Goal: Task Accomplishment & Management: Complete application form

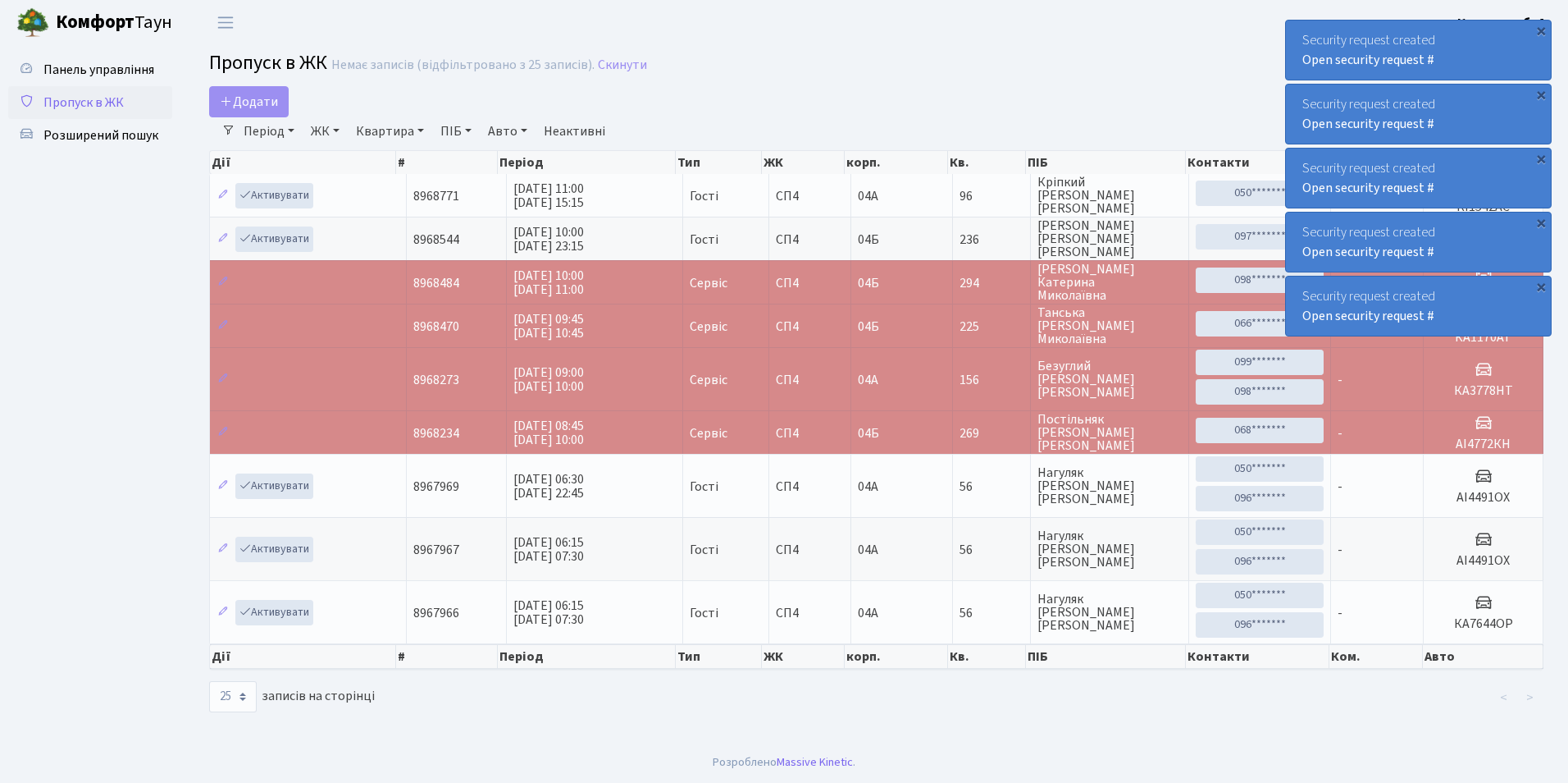
select select "25"
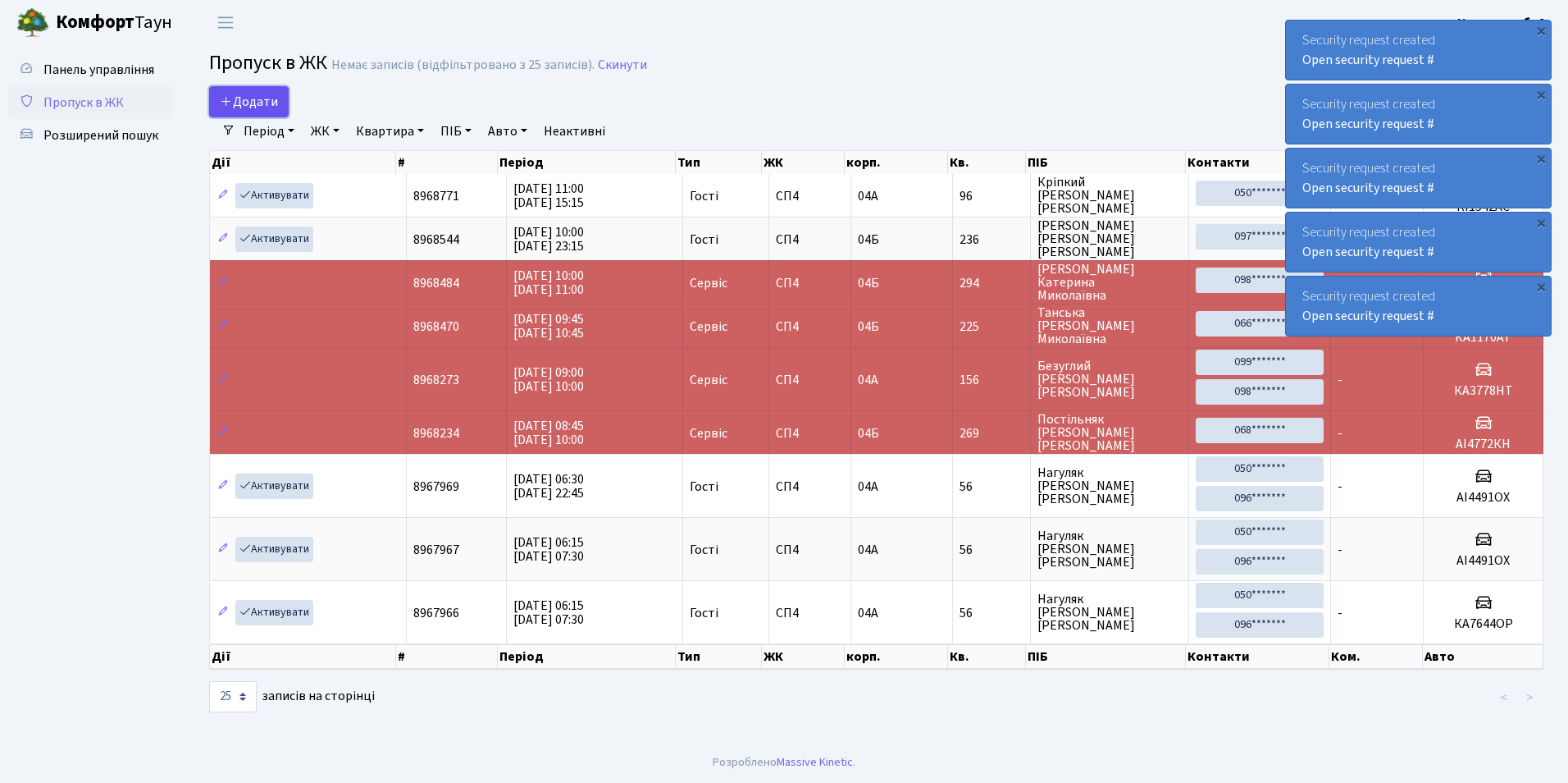
drag, startPoint x: 0, startPoint y: 0, endPoint x: 267, endPoint y: 111, distance: 289.2
click at [267, 111] on link "Додати" at bounding box center [248, 102] width 79 height 31
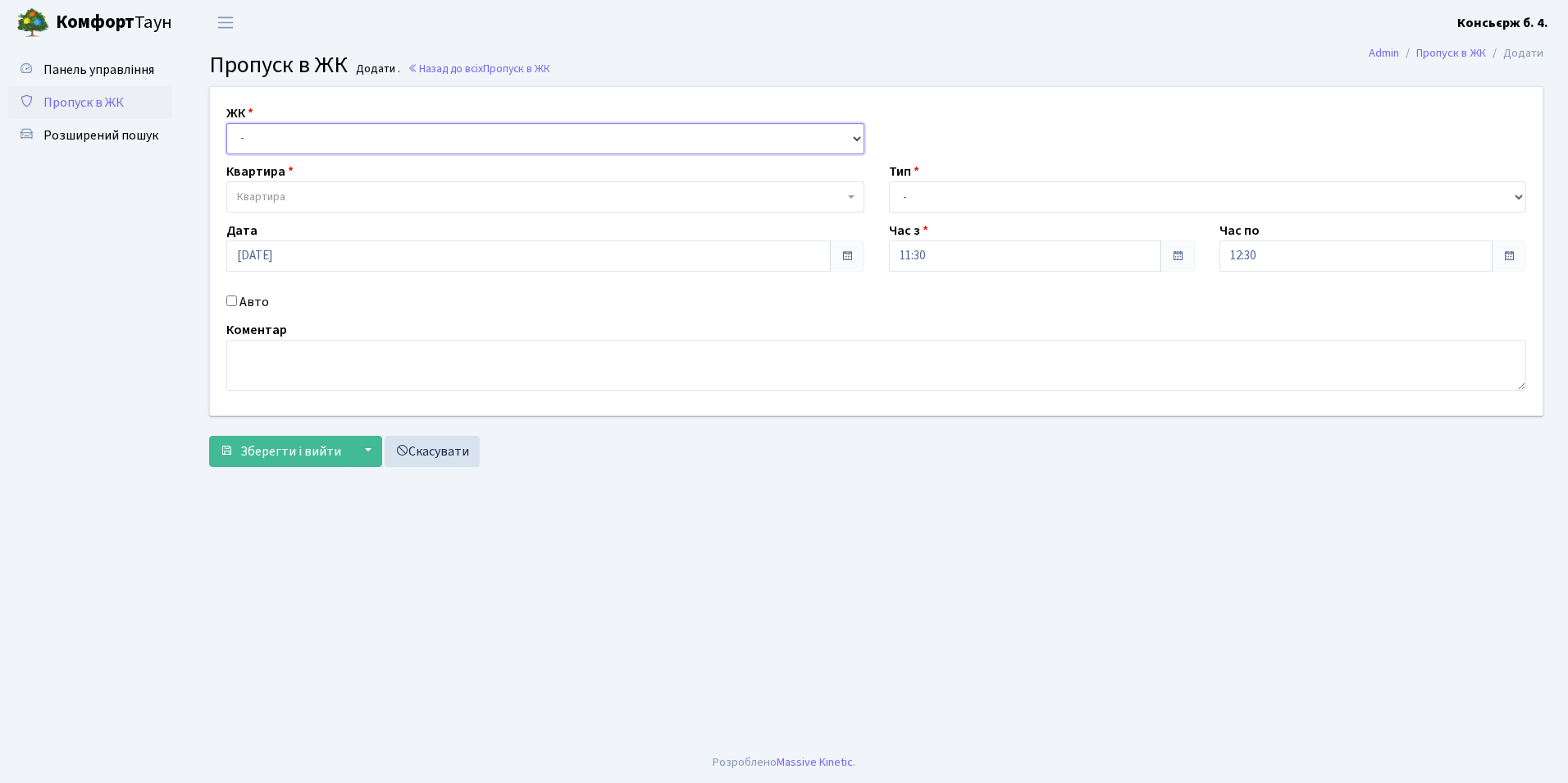
click at [253, 131] on select "- СП4, Столичне шосе, 5" at bounding box center [545, 138] width 638 height 31
select select "325"
click at [226, 123] on select "- СП4, Столичне шосе, 5" at bounding box center [545, 138] width 638 height 31
select select
click at [269, 201] on span "Квартира" at bounding box center [261, 196] width 48 height 16
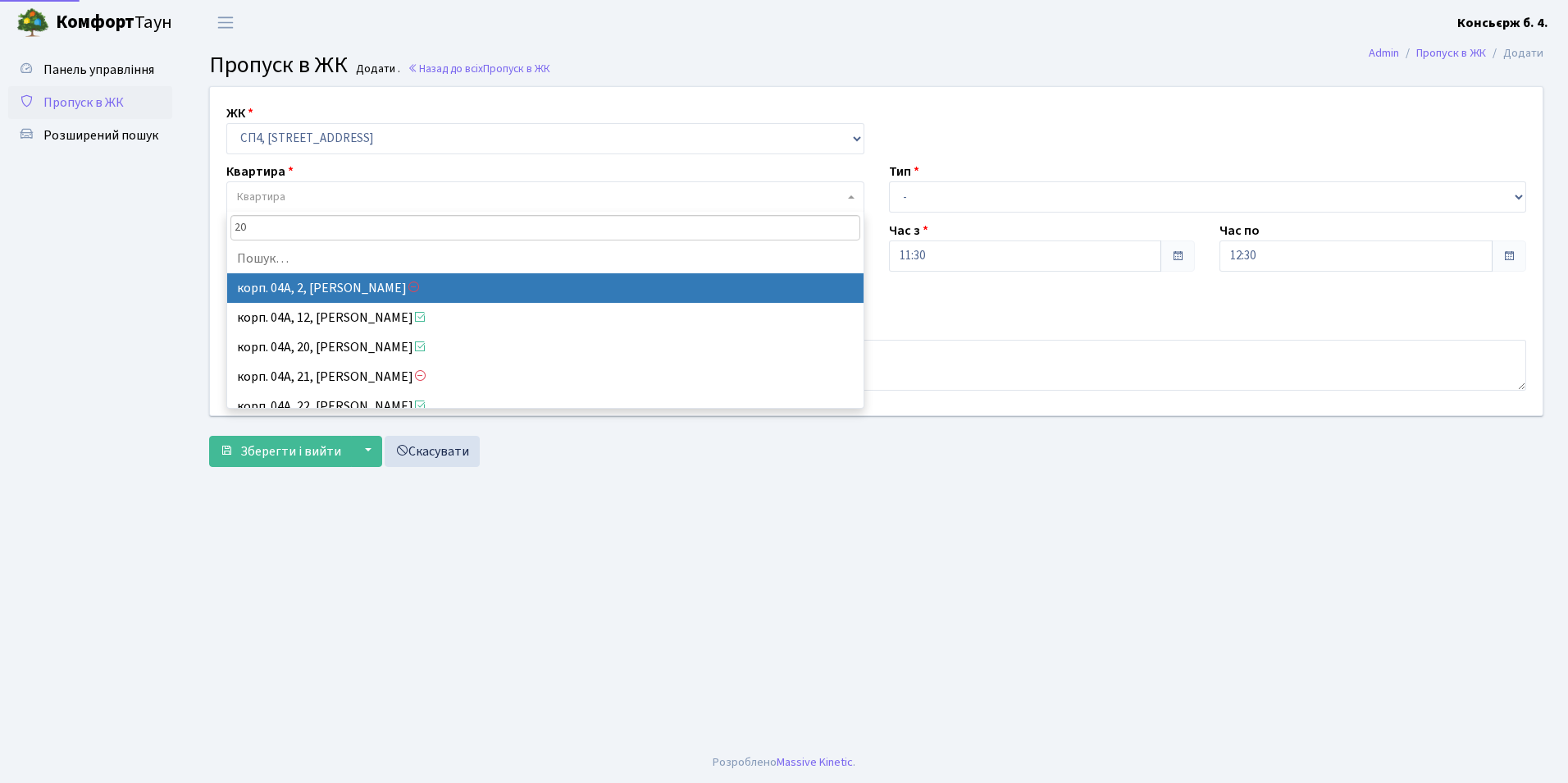
type input "202"
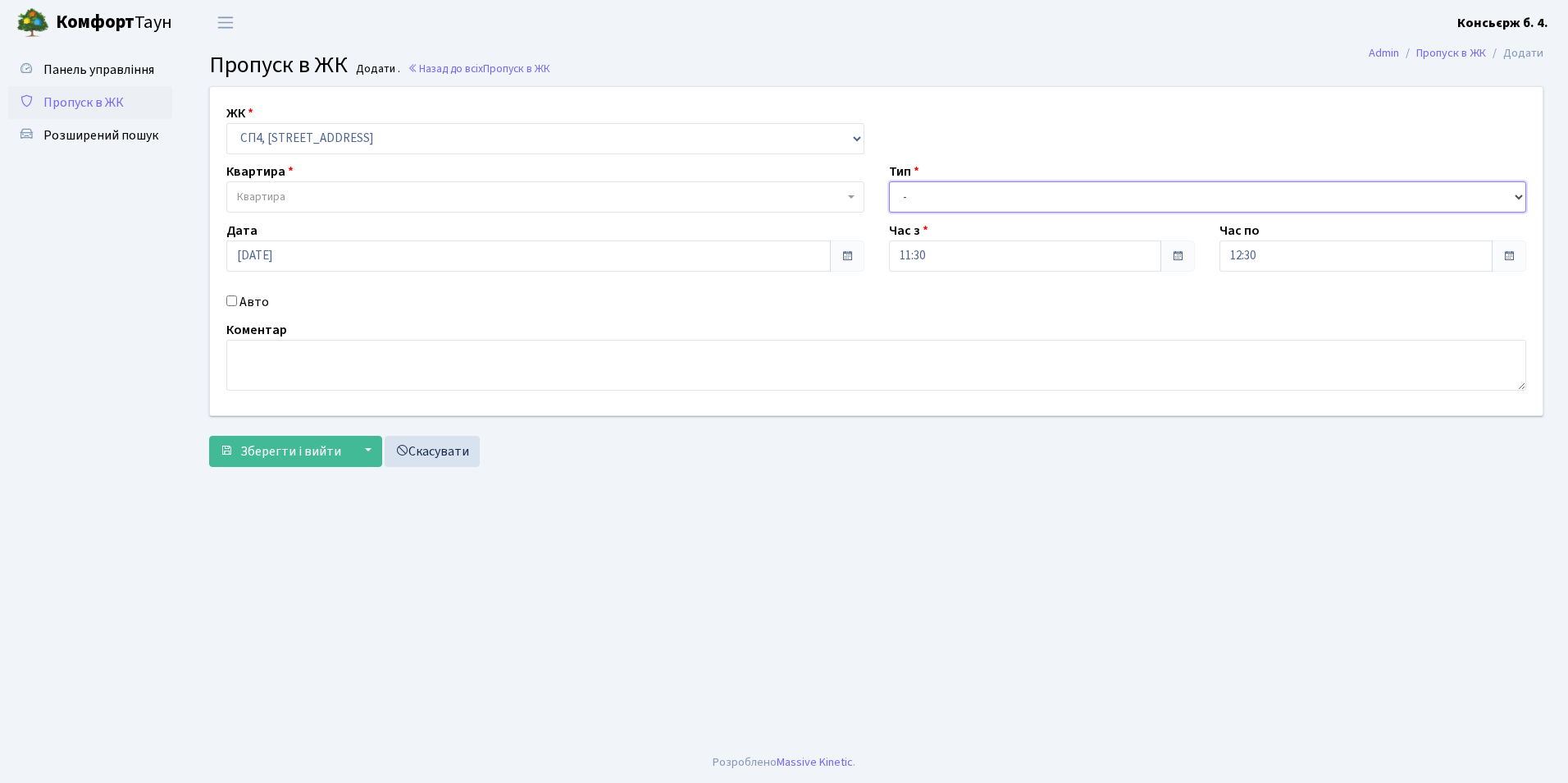
click at [902, 196] on select "- Доставка Таксі Гості Сервіс" at bounding box center [1208, 197] width 638 height 31
select select "1"
click at [889, 182] on select "- Доставка Таксі Гості Сервіс" at bounding box center [1208, 197] width 638 height 31
click at [276, 202] on span "Квартира" at bounding box center [261, 196] width 48 height 16
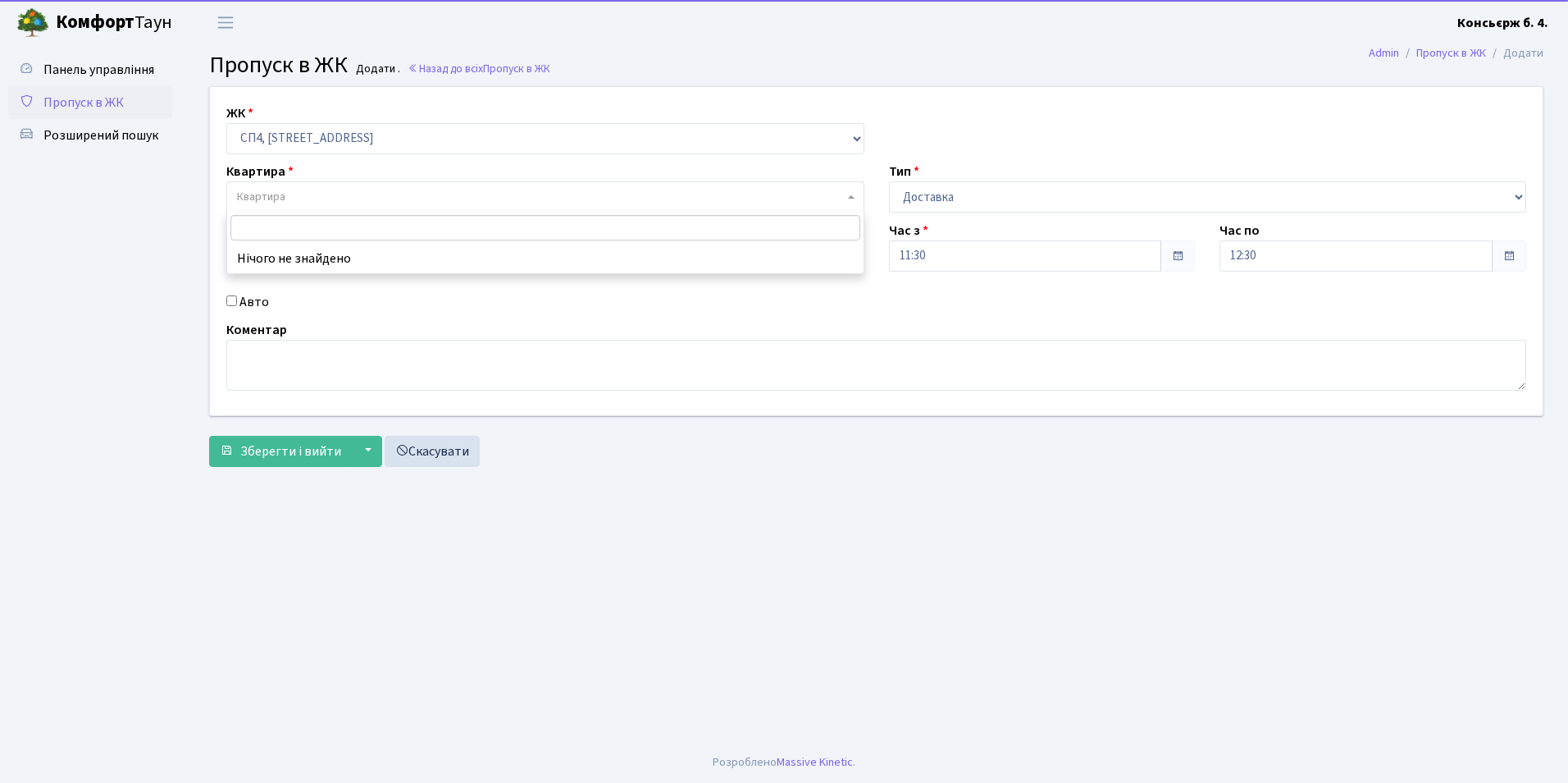
click at [271, 224] on input "search" at bounding box center [545, 227] width 630 height 25
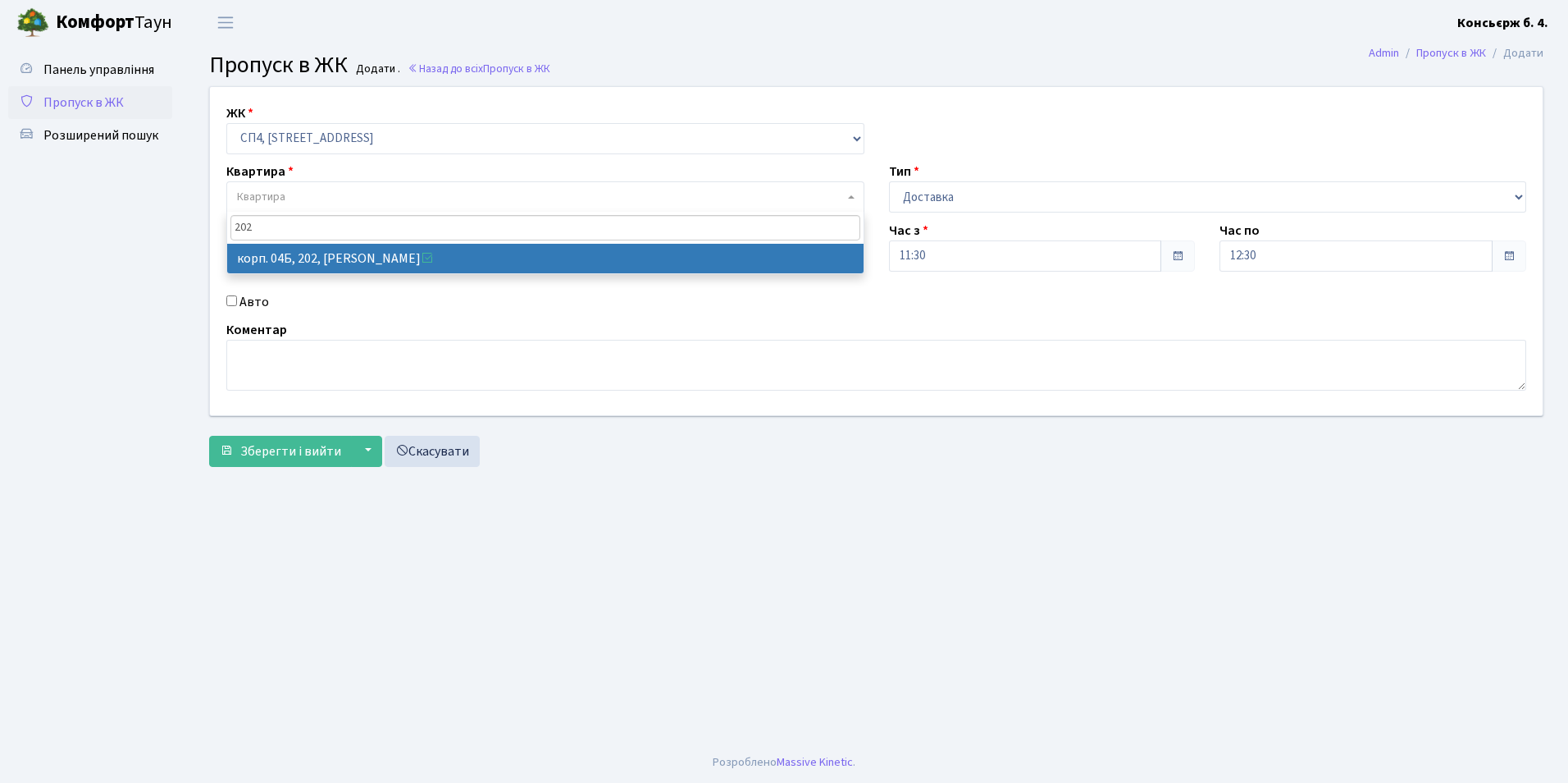
type input "202"
select select "21230"
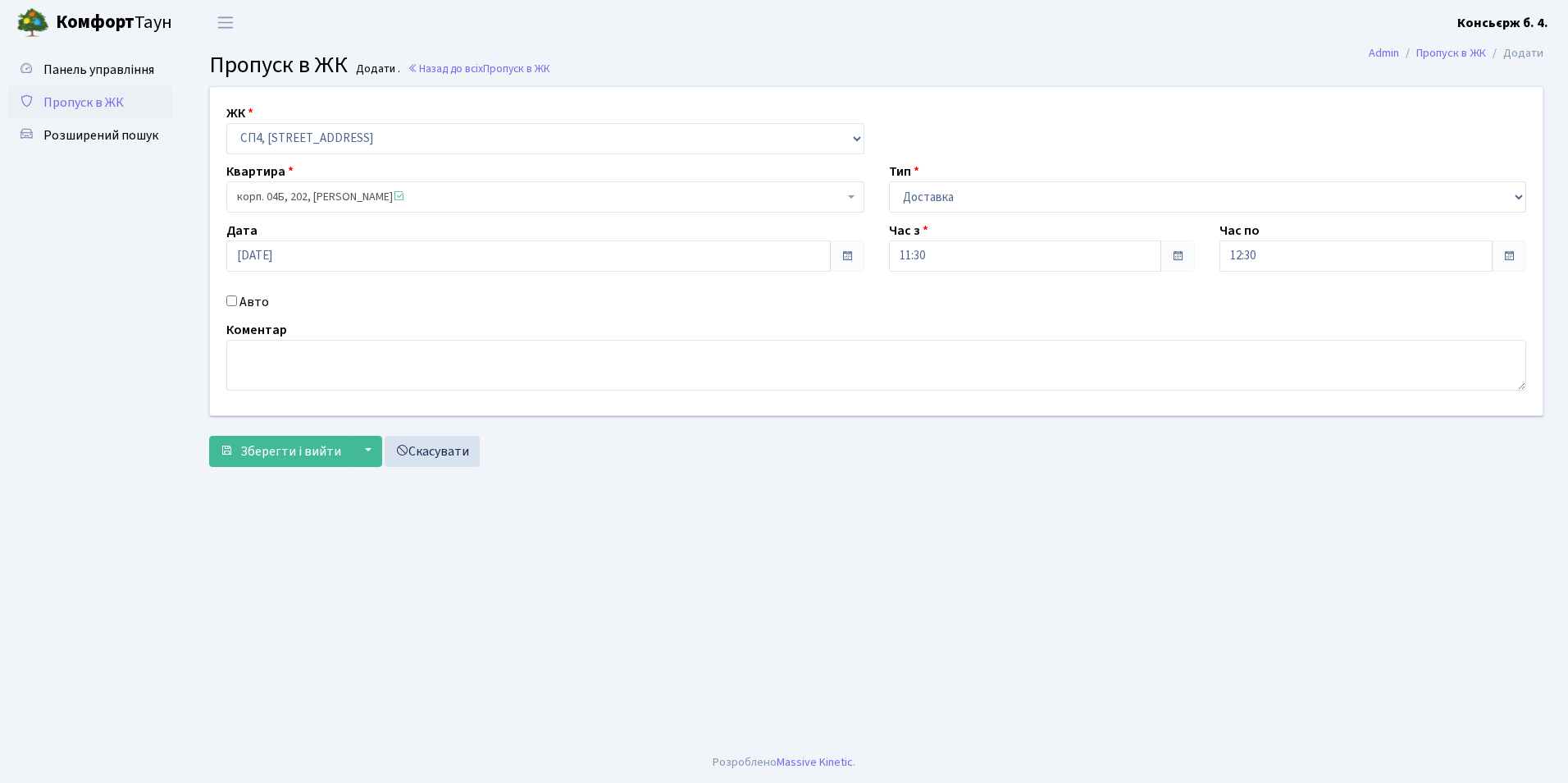
click at [230, 300] on input "Авто" at bounding box center [231, 301] width 11 height 11
checkbox input "true"
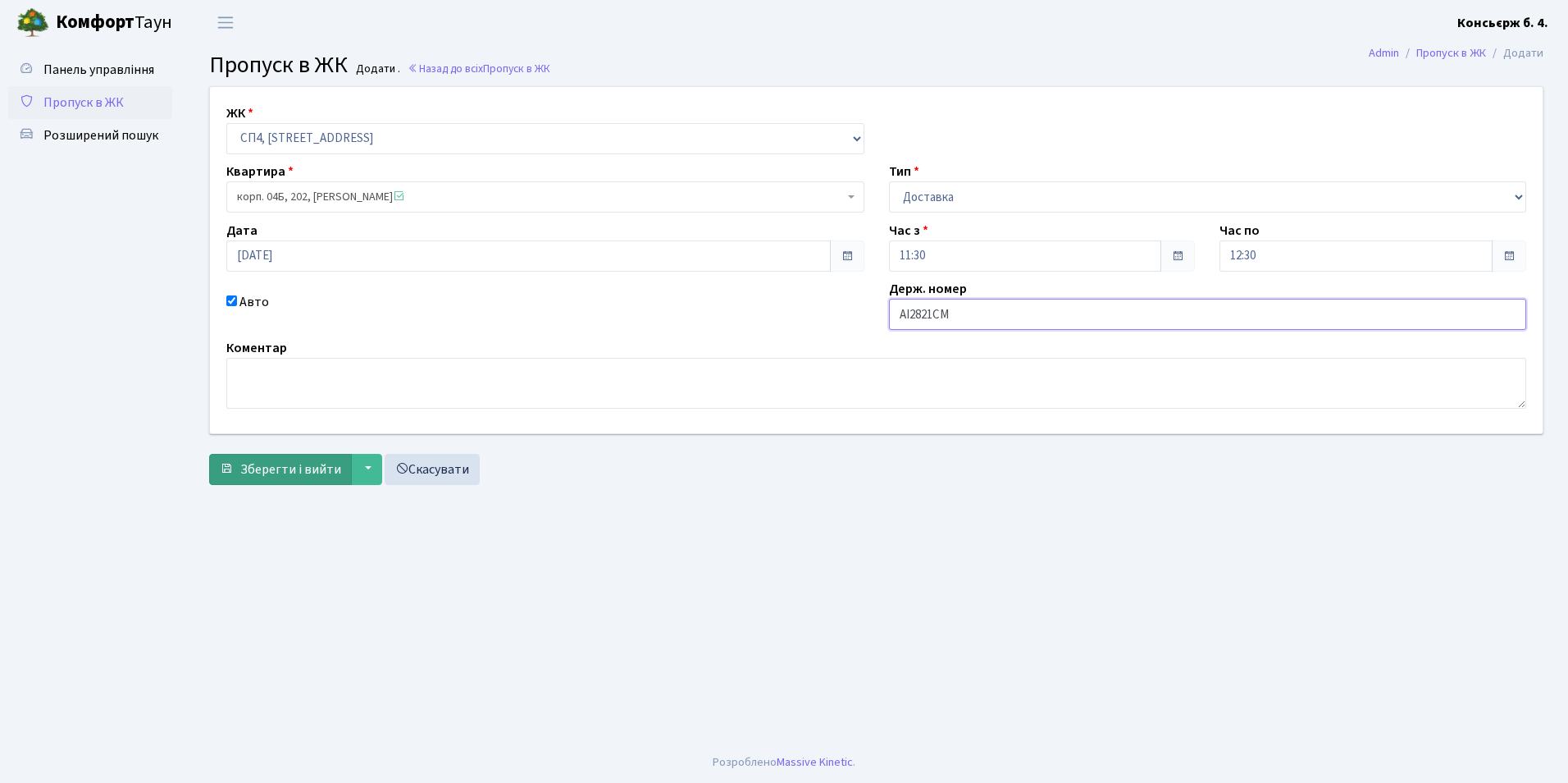
type input "АІ2821СМ"
click at [326, 468] on span "Зберегти і вийти" at bounding box center [291, 469] width 100 height 18
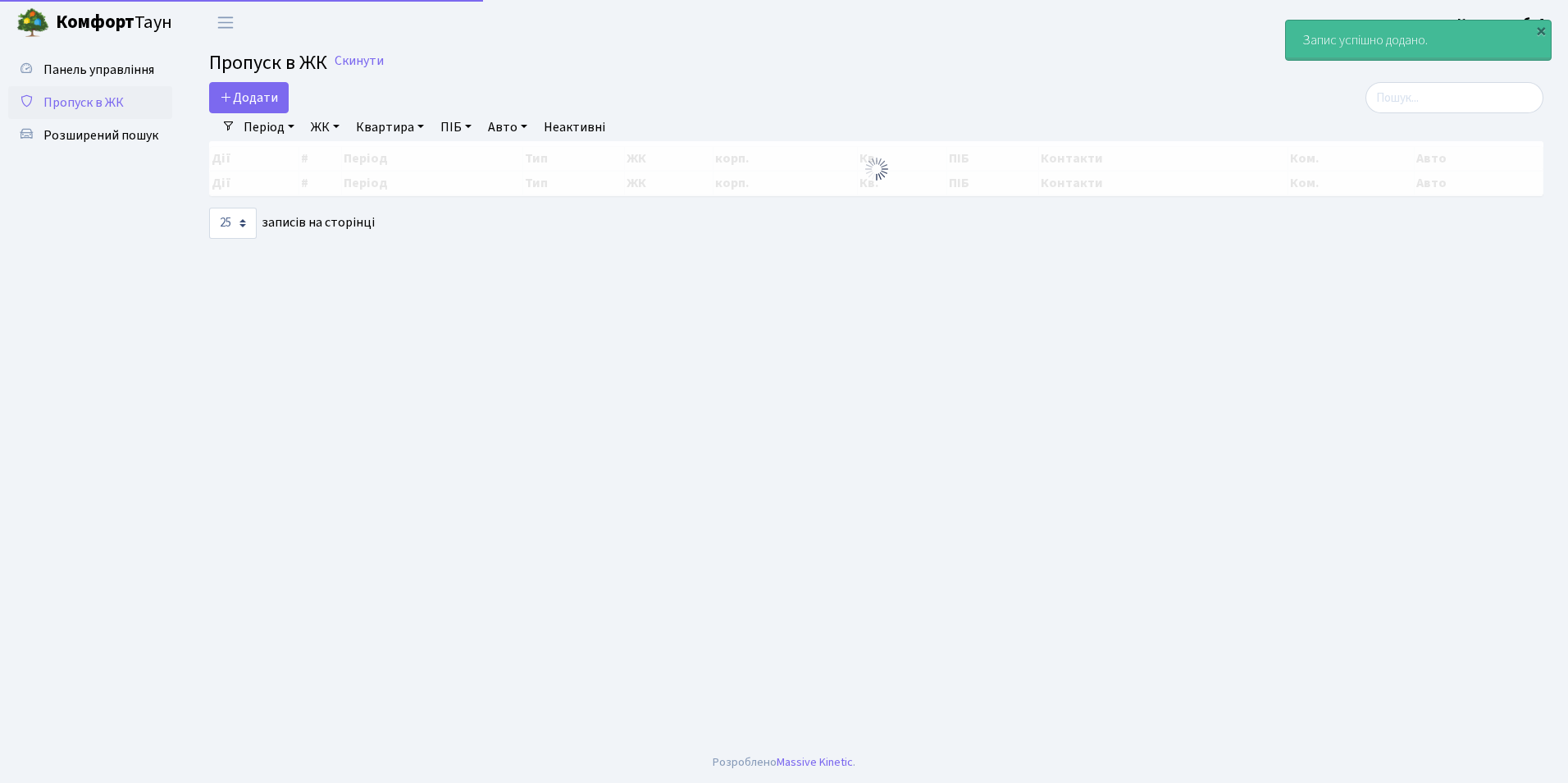
select select "25"
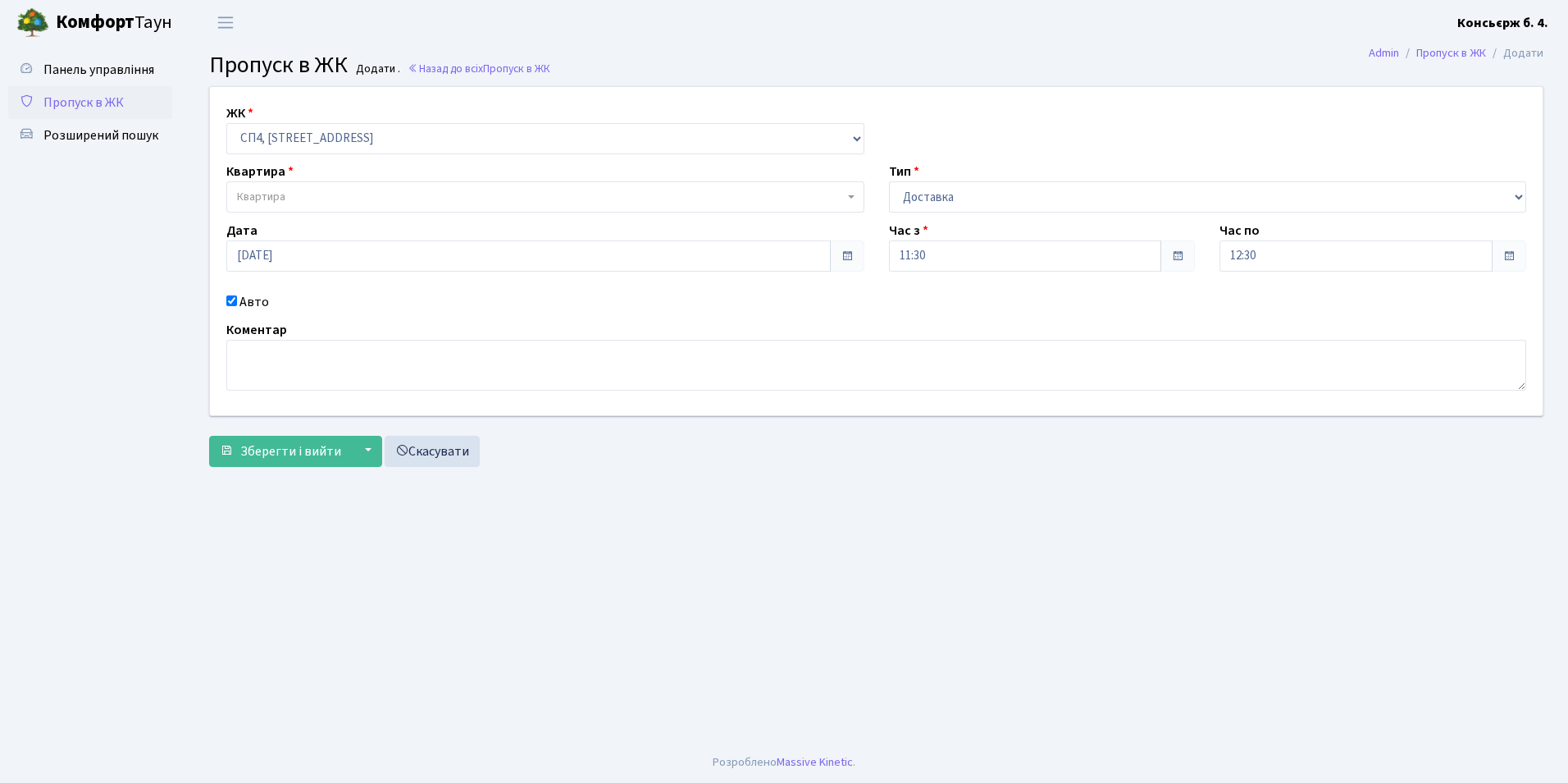
select select "325"
select select "1"
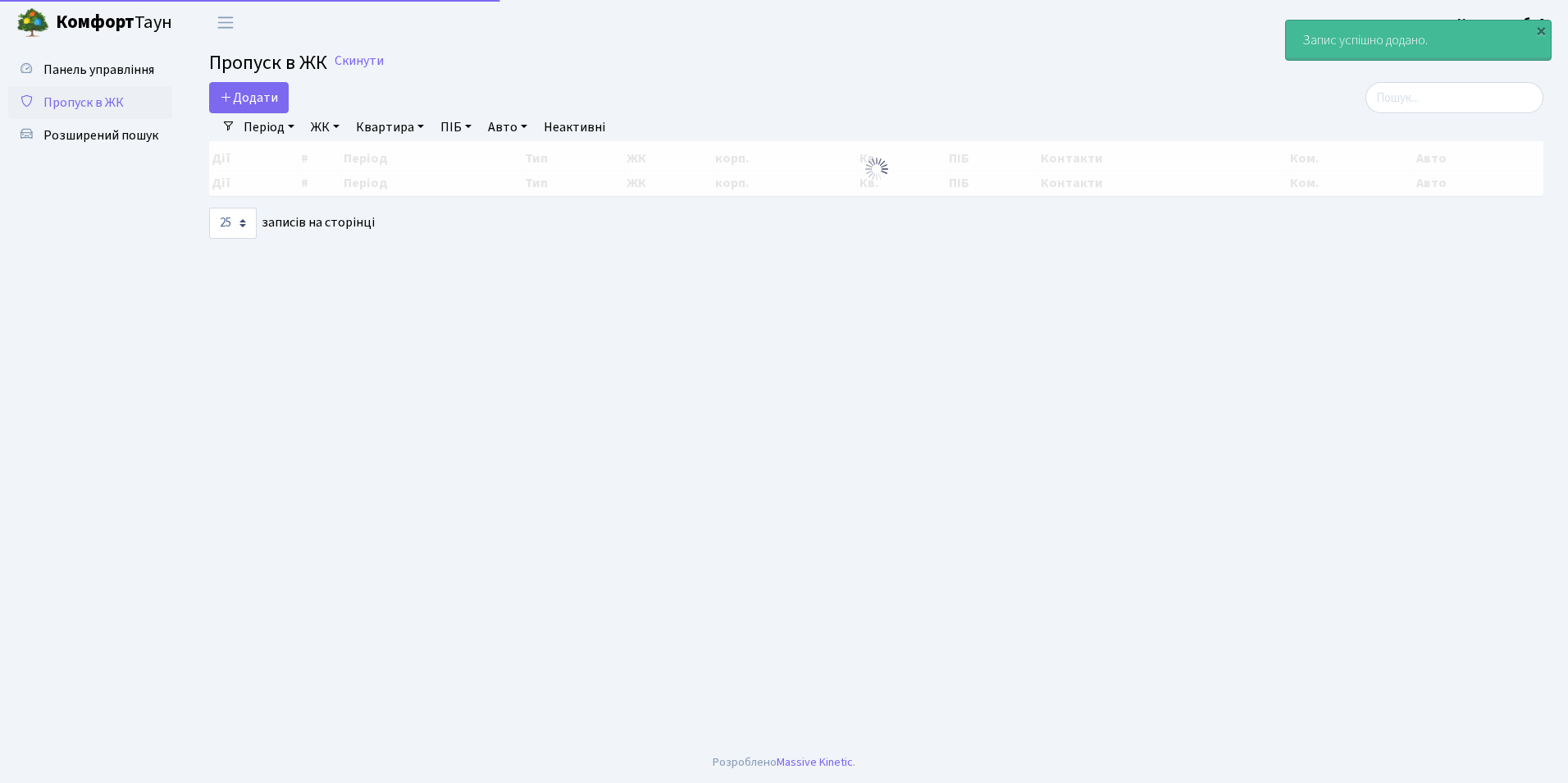
select select "25"
